Goal: Browse casually

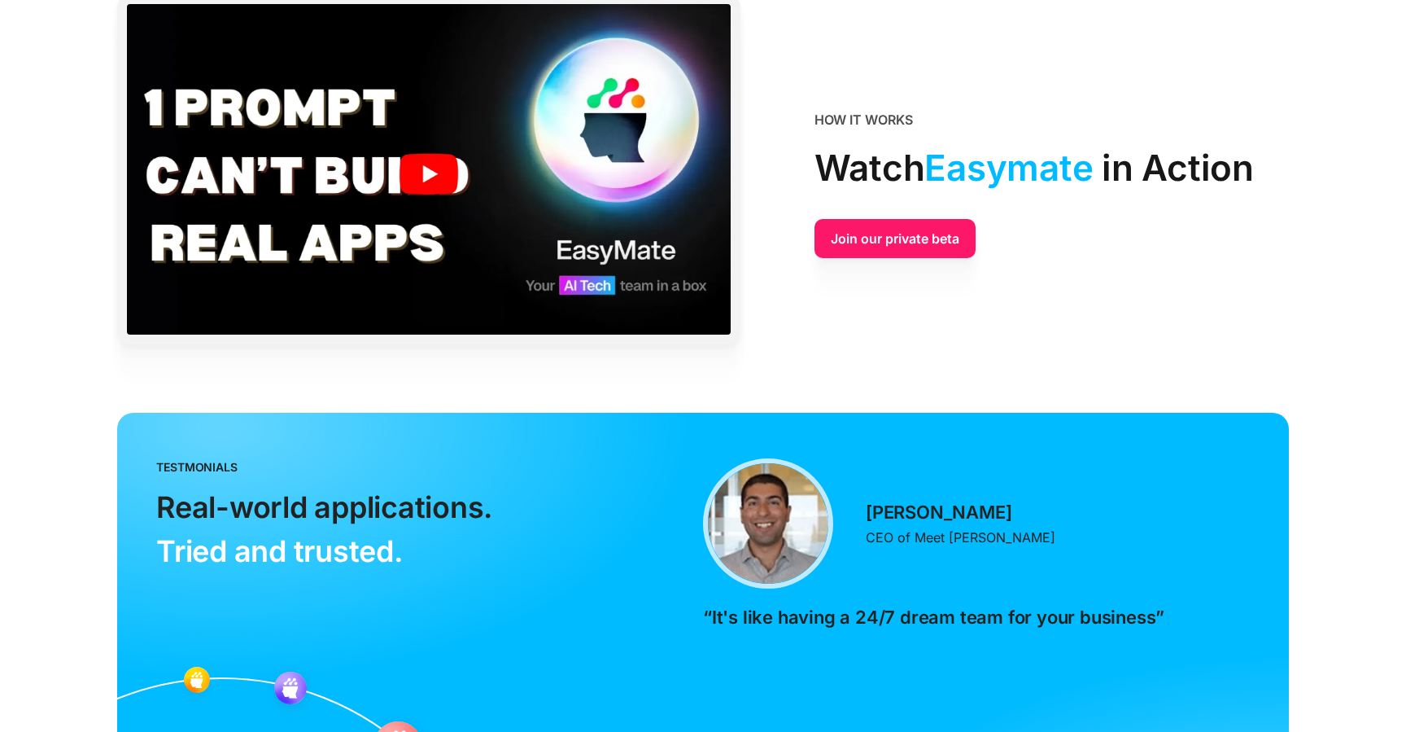
scroll to position [3903, 0]
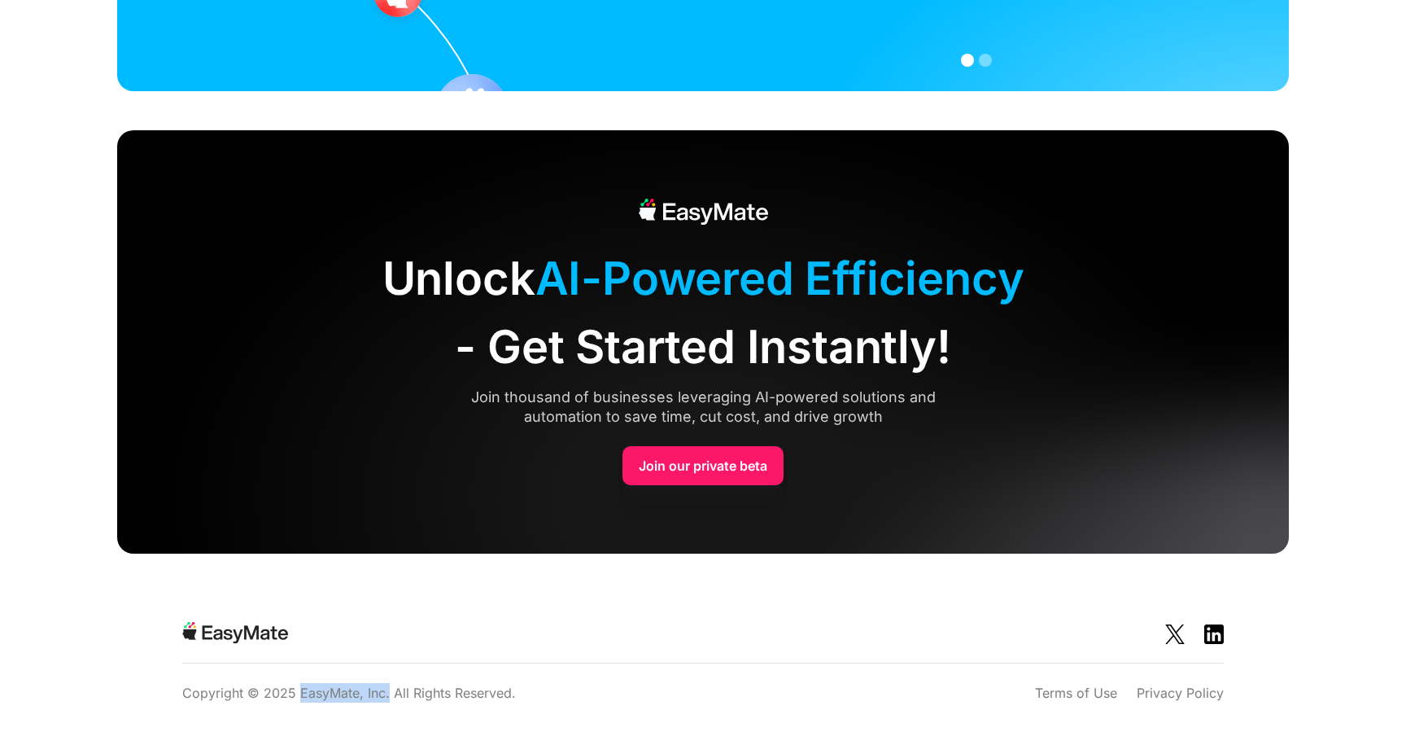
drag, startPoint x: 387, startPoint y: 693, endPoint x: 300, endPoint y: 696, distance: 87.1
click at [300, 696] on p "Copyright © 2025 EasyMate, Inc. All Rights Reserved." at bounding box center [349, 693] width 334 height 20
copy p "EasyMate, Inc."
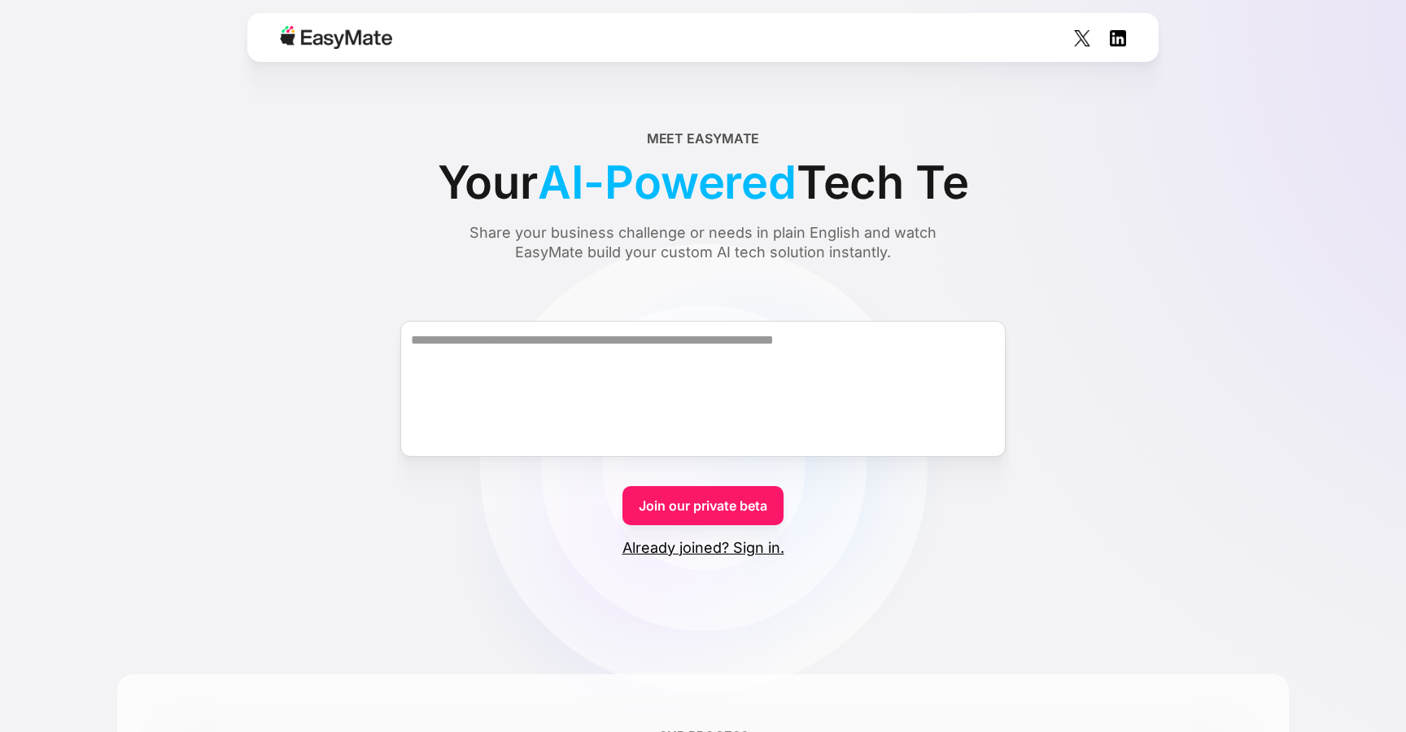
click at [1106, 234] on div "Meet EasyMate Your AI-Powered Tech Te Share your business challenge or needs in…" at bounding box center [703, 195] width 1172 height 133
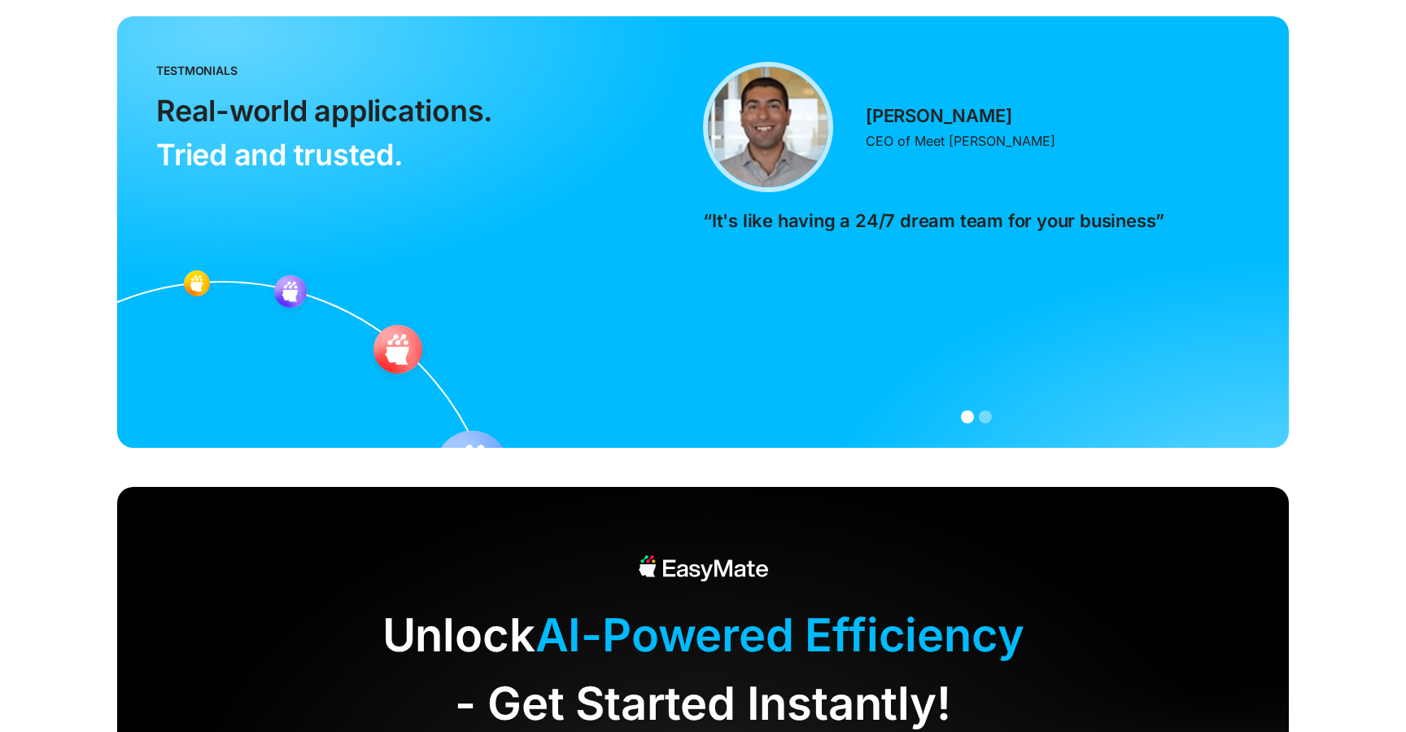
scroll to position [3576, 0]
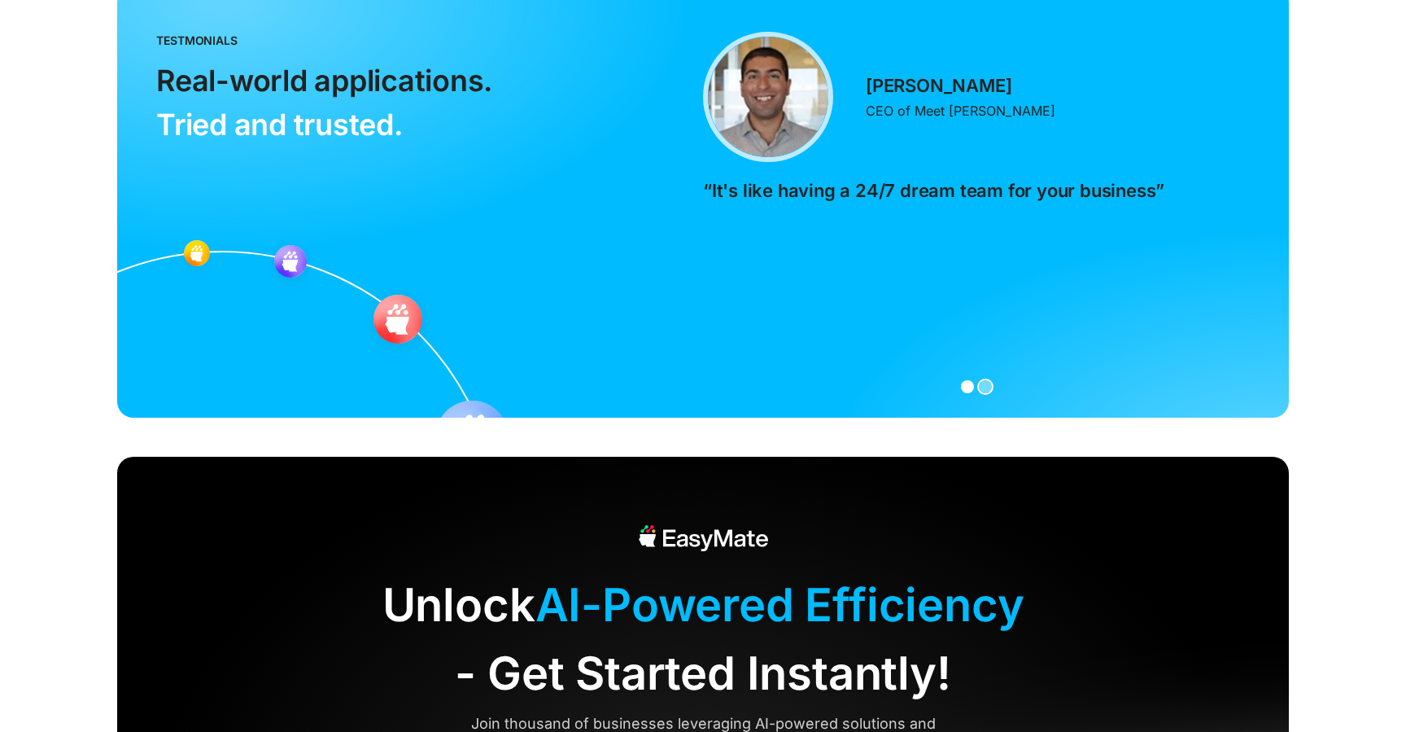
click at [987, 387] on div "Show slide 2 of 2" at bounding box center [985, 386] width 13 height 13
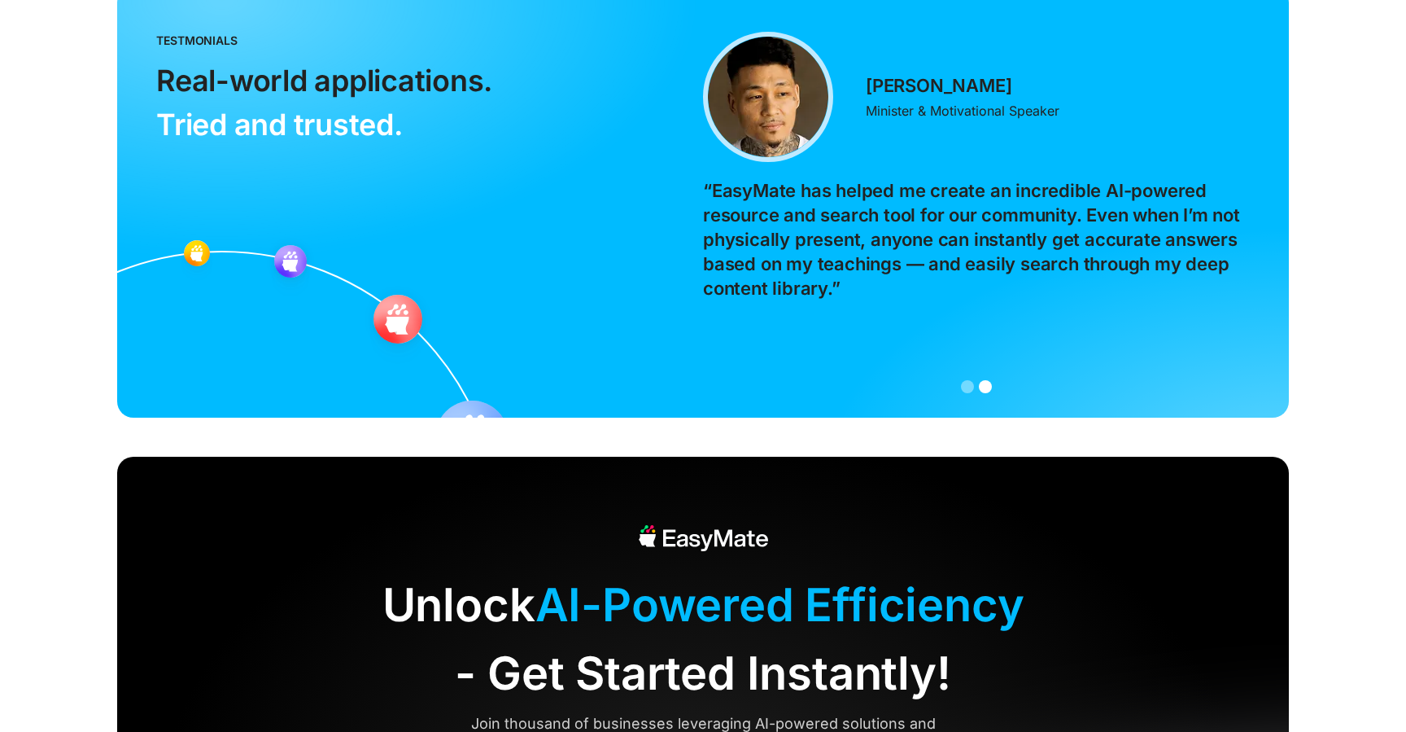
scroll to position [3903, 0]
